Goal: Task Accomplishment & Management: Manage account settings

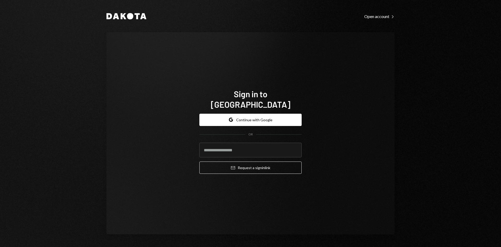
type input "**********"
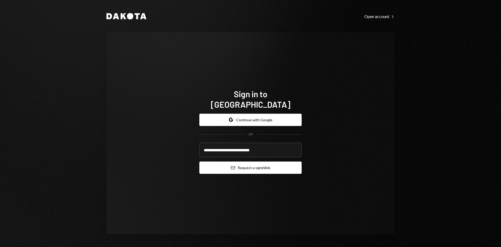
click at [240, 163] on button "Email Request a sign in link" at bounding box center [250, 167] width 102 height 12
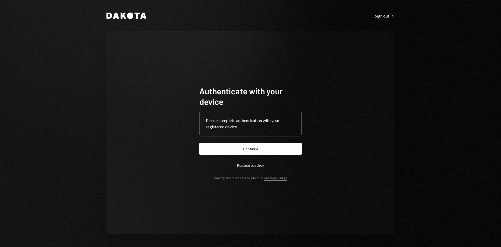
click at [272, 149] on button "Continue" at bounding box center [250, 149] width 102 height 12
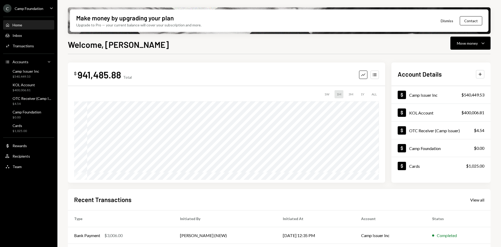
click at [40, 6] on div "Camp Foundation" at bounding box center [29, 8] width 29 height 4
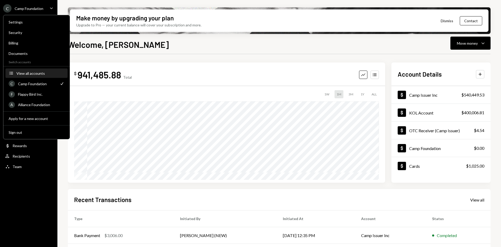
click at [37, 75] on div "View all accounts" at bounding box center [40, 73] width 48 height 4
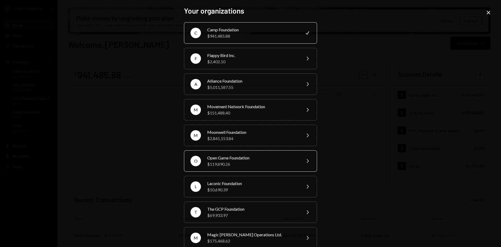
click at [250, 157] on div "Open Game Foundation" at bounding box center [252, 158] width 91 height 6
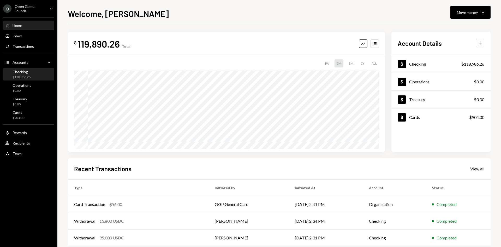
click at [36, 74] on div "Checking $118,986.26" at bounding box center [28, 74] width 47 height 10
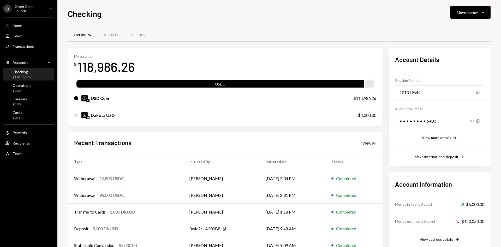
click at [446, 138] on div "View more details" at bounding box center [436, 137] width 29 height 4
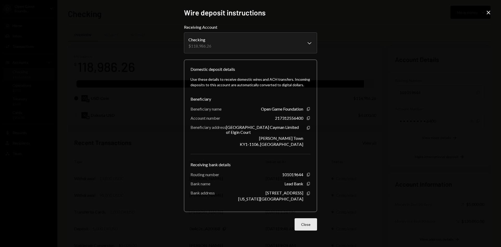
click at [308, 225] on button "Close" at bounding box center [306, 224] width 22 height 12
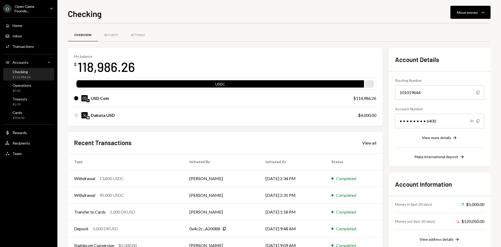
scroll to position [17, 0]
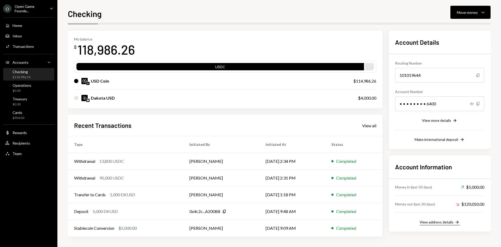
click at [440, 220] on div "View address details" at bounding box center [437, 222] width 34 height 4
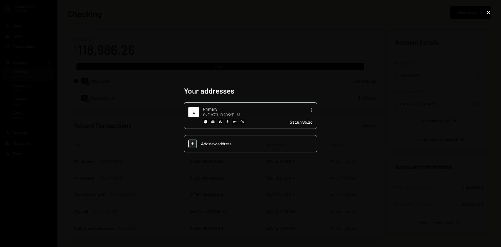
click at [239, 113] on icon "Copy" at bounding box center [238, 114] width 4 height 4
click at [490, 11] on icon at bounding box center [489, 13] width 4 height 4
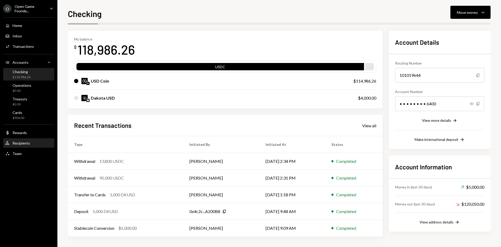
click at [23, 144] on div "Recipients" at bounding box center [21, 143] width 17 height 4
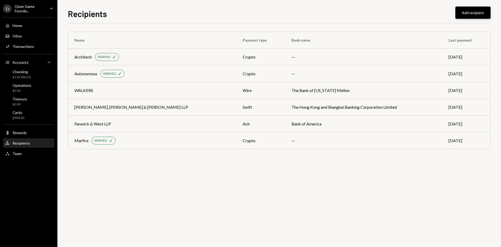
click at [471, 14] on button "Add recipient" at bounding box center [473, 13] width 35 height 12
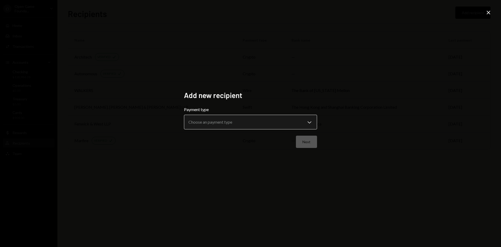
click at [221, 122] on body "**********" at bounding box center [250, 123] width 501 height 247
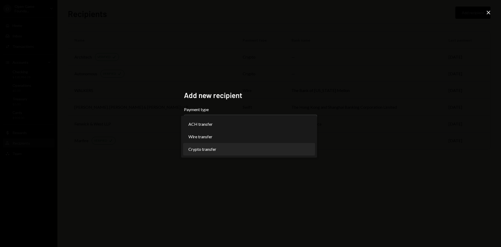
select select "******"
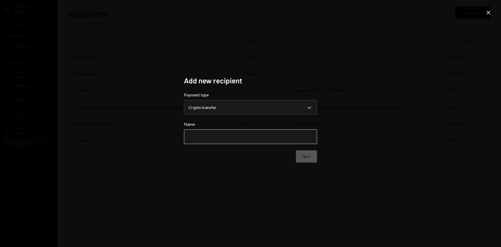
click at [210, 136] on input "Name" at bounding box center [250, 136] width 133 height 15
type input "********"
click at [312, 155] on button "Next" at bounding box center [306, 156] width 21 height 12
click at [264, 111] on body "O Open Game Founda... Caret Down Home Home Inbox Inbox Activities Transactions …" at bounding box center [250, 123] width 501 height 247
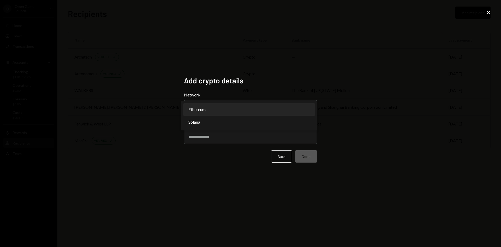
select select "**********"
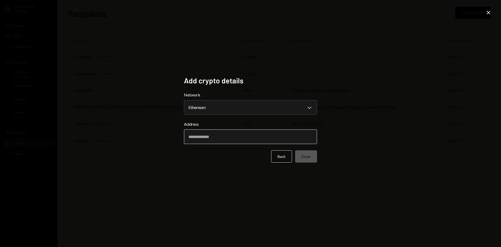
click at [230, 137] on input "Address" at bounding box center [250, 136] width 133 height 15
click at [216, 134] on input "Address" at bounding box center [250, 136] width 133 height 15
paste input "**********"
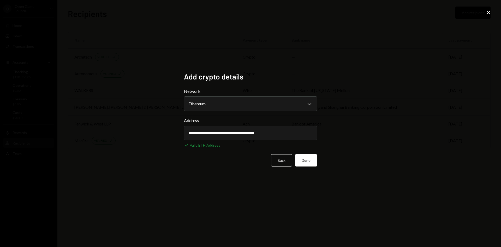
type input "**********"
click at [404, 132] on div "**********" at bounding box center [250, 123] width 501 height 247
click at [308, 162] on button "Done" at bounding box center [306, 160] width 22 height 12
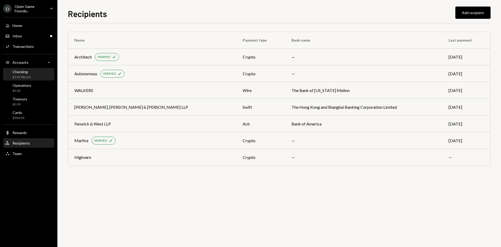
click at [30, 76] on div "Checking $118,986.26" at bounding box center [28, 74] width 47 height 10
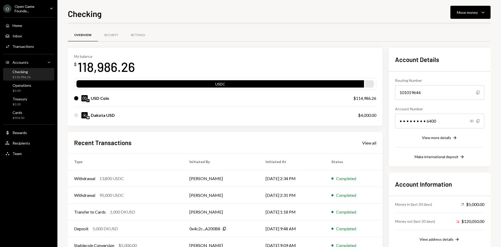
scroll to position [17, 0]
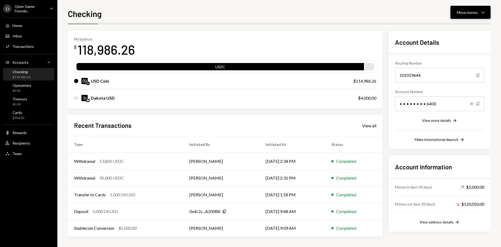
click at [464, 14] on div "Move money" at bounding box center [467, 12] width 21 height 5
click at [455, 28] on div "Send" at bounding box center [466, 27] width 38 height 5
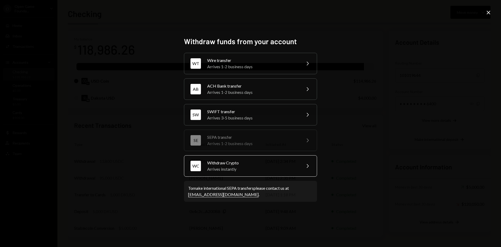
click at [242, 169] on div "Arrives instantly" at bounding box center [252, 169] width 91 height 6
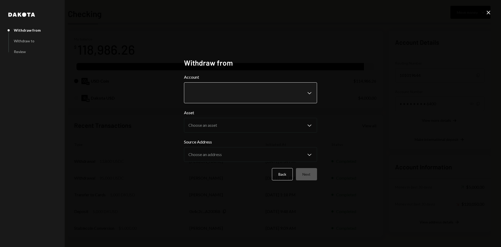
click at [230, 96] on body "O Open Game Founda... Caret Down Home Home Inbox Inbox Activities Transactions …" at bounding box center [250, 123] width 501 height 247
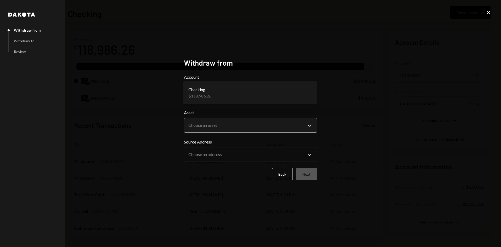
click at [226, 125] on body "O Open Game Founda... Caret Down Home Home Inbox Inbox Activities Transactions …" at bounding box center [250, 123] width 501 height 247
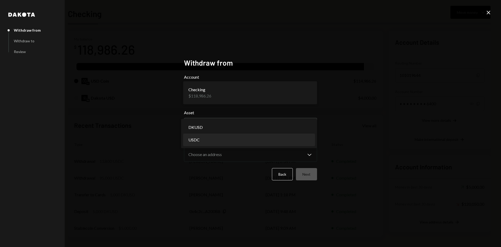
select select "****"
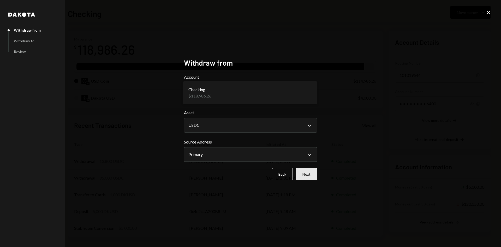
click at [308, 173] on button "Next" at bounding box center [306, 174] width 21 height 12
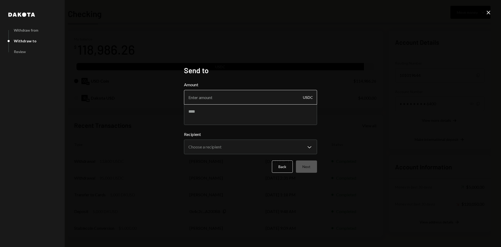
click at [221, 97] on input "Amount" at bounding box center [250, 97] width 133 height 15
type input "10"
click at [217, 114] on textarea at bounding box center [250, 114] width 133 height 21
type textarea "**********"
click at [216, 147] on body "O Open Game Founda... Caret Down Home Home Inbox Inbox Activities Transactions …" at bounding box center [250, 123] width 501 height 247
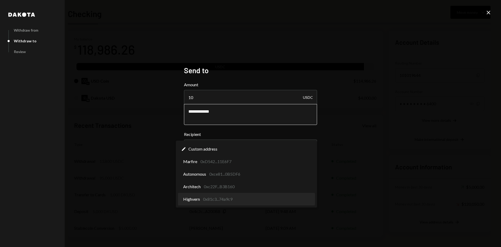
select select "**********"
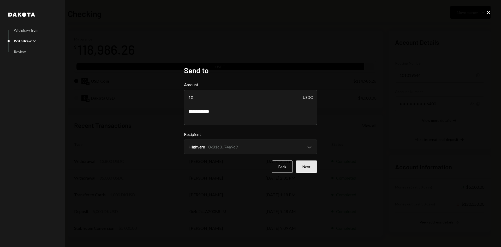
click at [308, 166] on button "Next" at bounding box center [306, 166] width 21 height 12
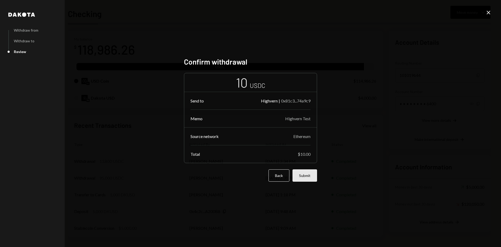
click at [308, 176] on button "Submit" at bounding box center [305, 175] width 25 height 12
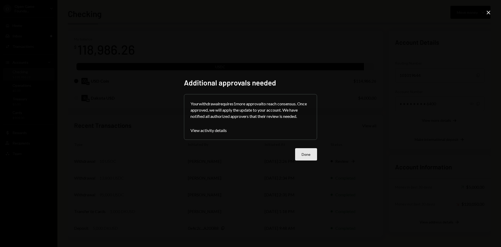
click at [311, 153] on button "Done" at bounding box center [306, 154] width 22 height 12
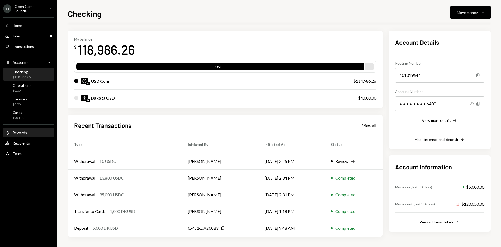
click at [30, 131] on div "Dollar Rewards" at bounding box center [28, 132] width 47 height 5
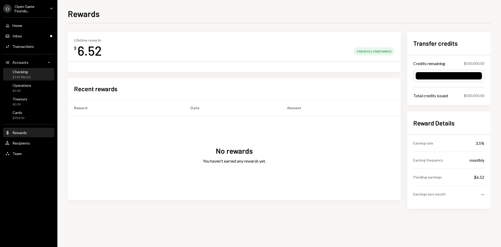
click at [23, 76] on div "$118,986.26" at bounding box center [22, 77] width 18 height 4
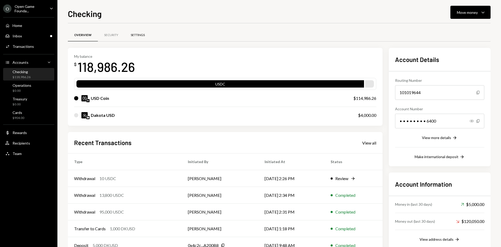
click at [139, 33] on div "Settings" at bounding box center [138, 35] width 14 height 4
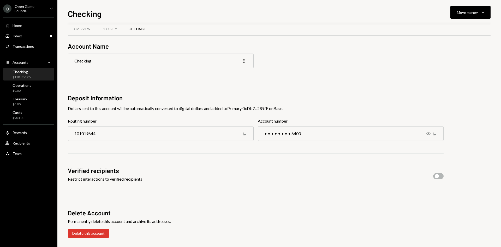
scroll to position [7, 0]
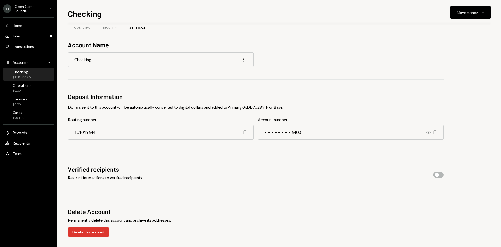
click at [440, 175] on button "button" at bounding box center [438, 175] width 10 height 6
click at [295, 180] on div "Verified recipients Restrict interactions to verified recipients" at bounding box center [256, 175] width 376 height 20
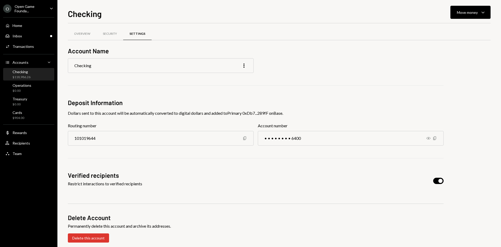
scroll to position [0, 0]
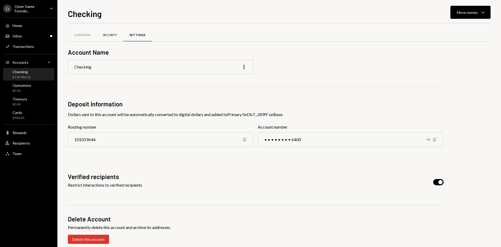
click at [113, 34] on div "Security" at bounding box center [110, 35] width 14 height 4
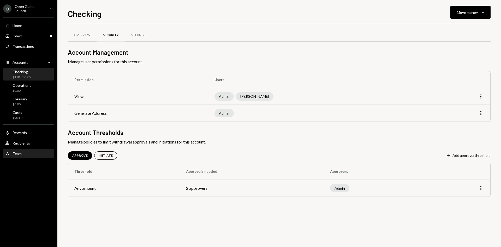
click at [25, 151] on div "Team Team" at bounding box center [28, 153] width 47 height 5
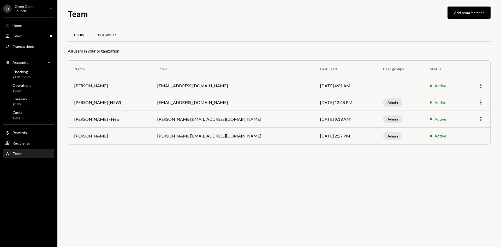
click at [110, 35] on div "User Groups" at bounding box center [107, 35] width 21 height 4
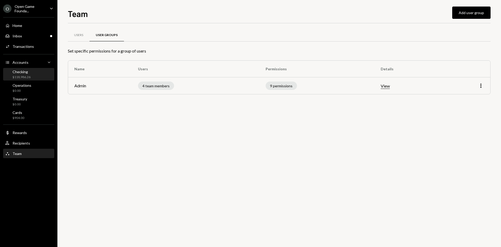
click at [33, 79] on div "Checking $118,986.26" at bounding box center [28, 74] width 47 height 10
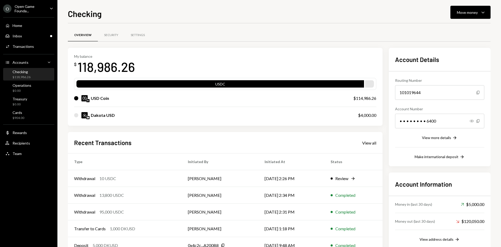
click at [38, 78] on div "Checking $118,986.26" at bounding box center [28, 74] width 47 height 10
click at [24, 36] on div "Inbox Inbox" at bounding box center [28, 36] width 47 height 5
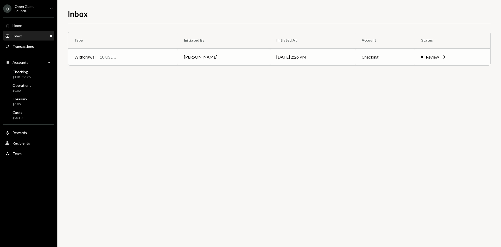
click at [396, 56] on td "Checking" at bounding box center [385, 57] width 59 height 17
